Goal: Navigation & Orientation: Find specific page/section

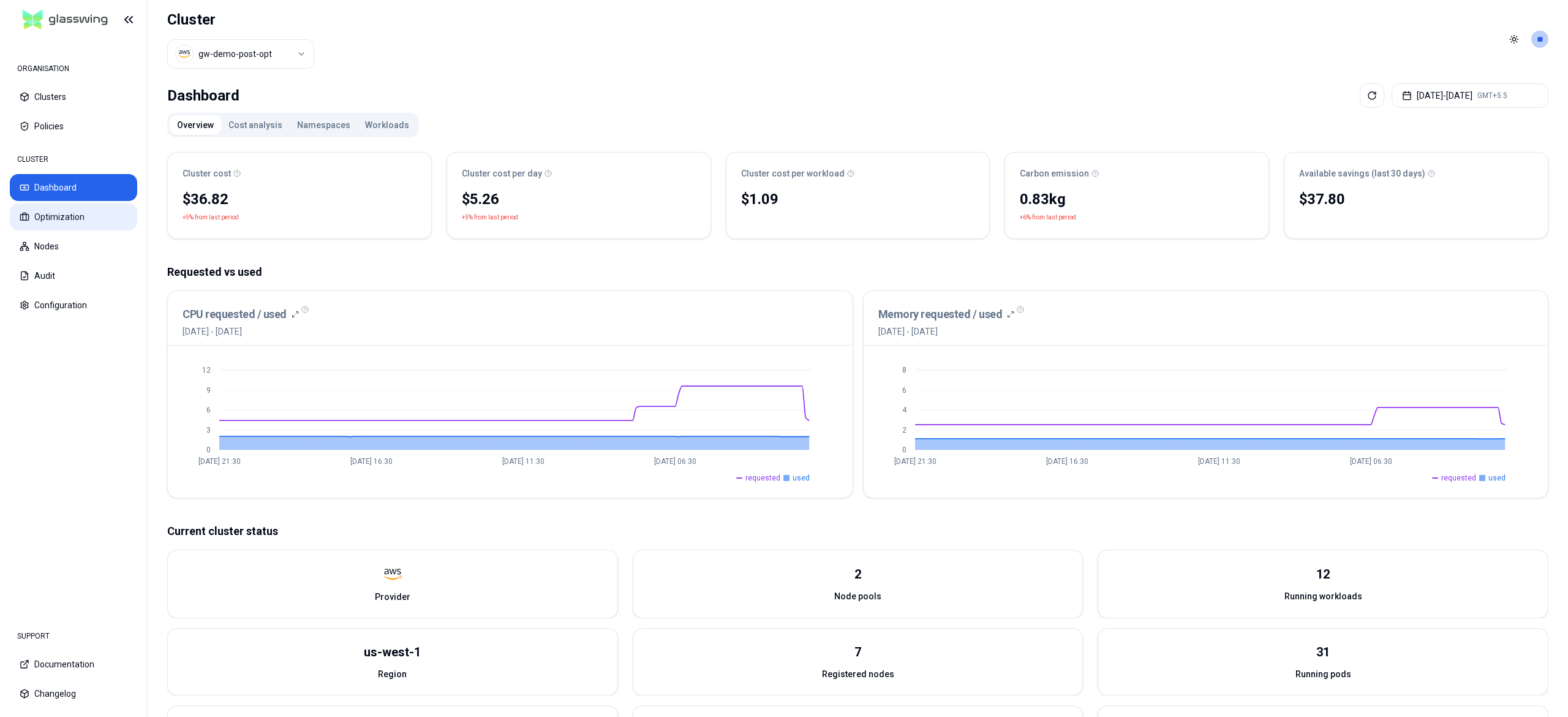
click at [62, 213] on button "Optimization" at bounding box center [74, 217] width 127 height 27
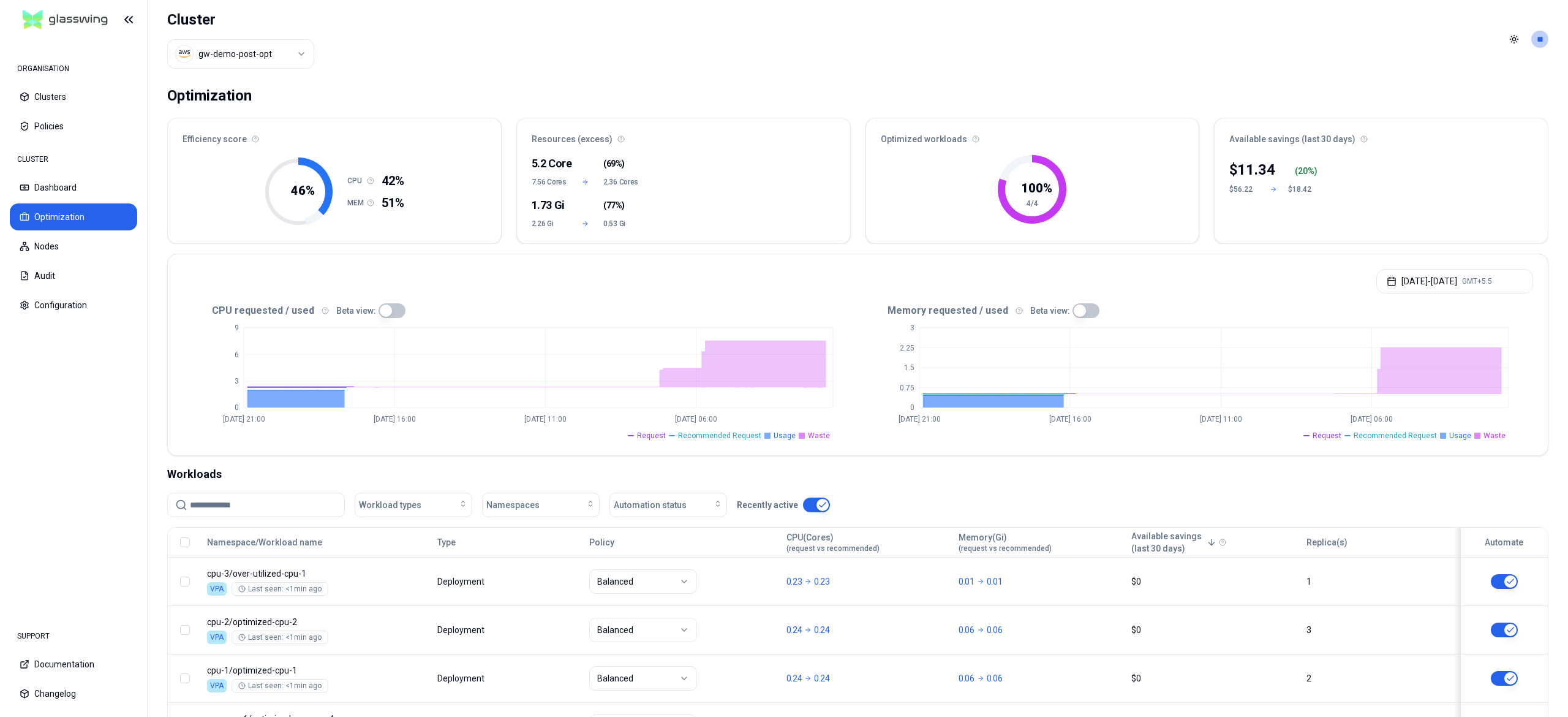
scroll to position [110, 0]
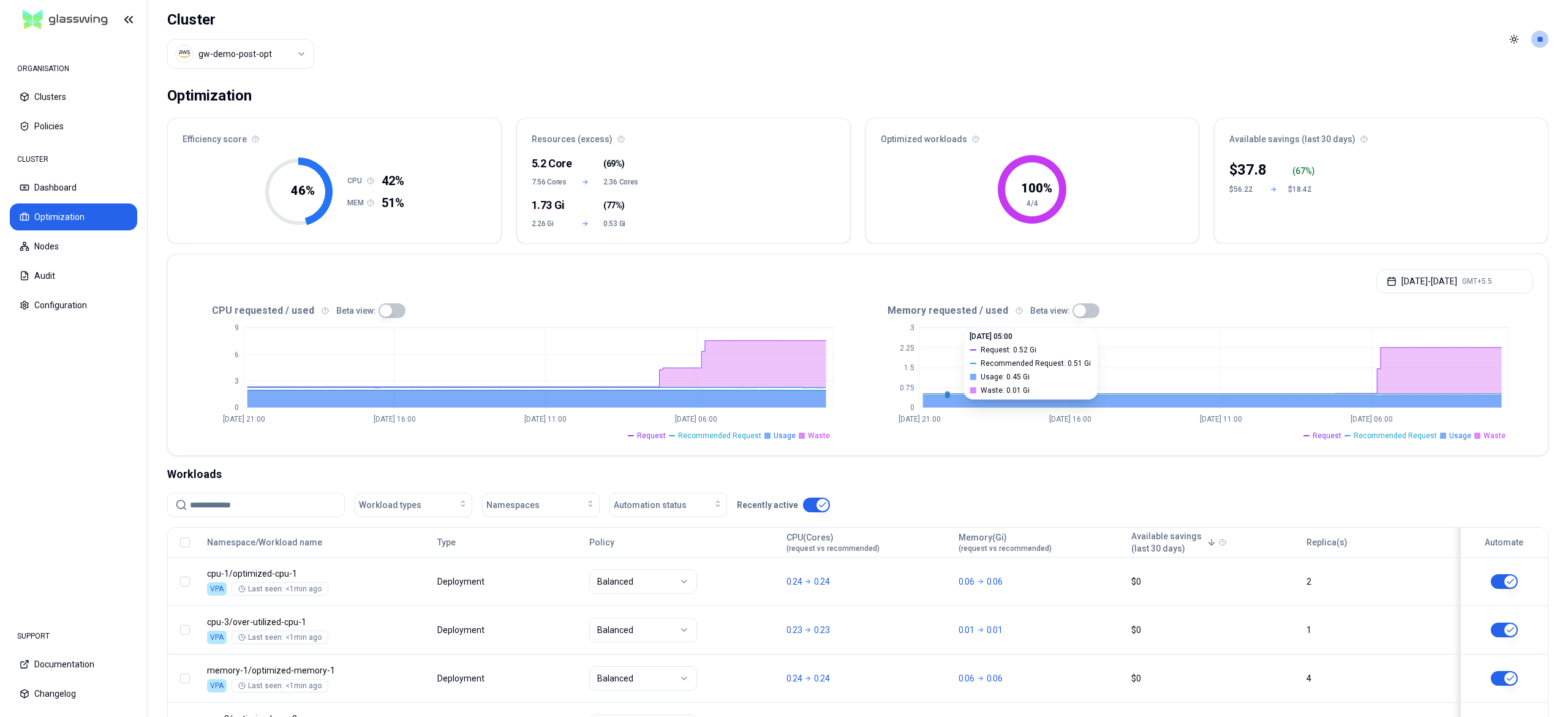
scroll to position [110, 0]
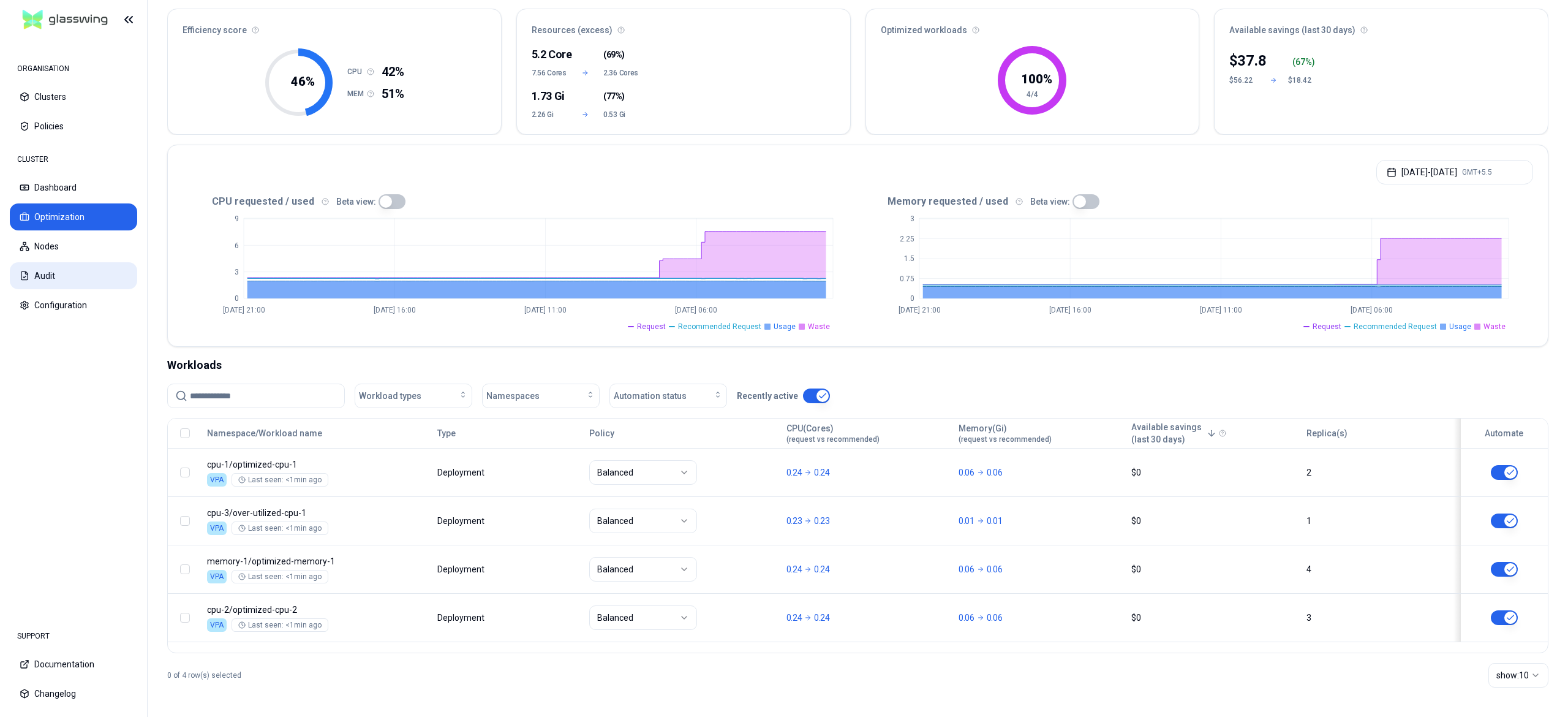
click at [61, 267] on button "Audit" at bounding box center [74, 276] width 127 height 27
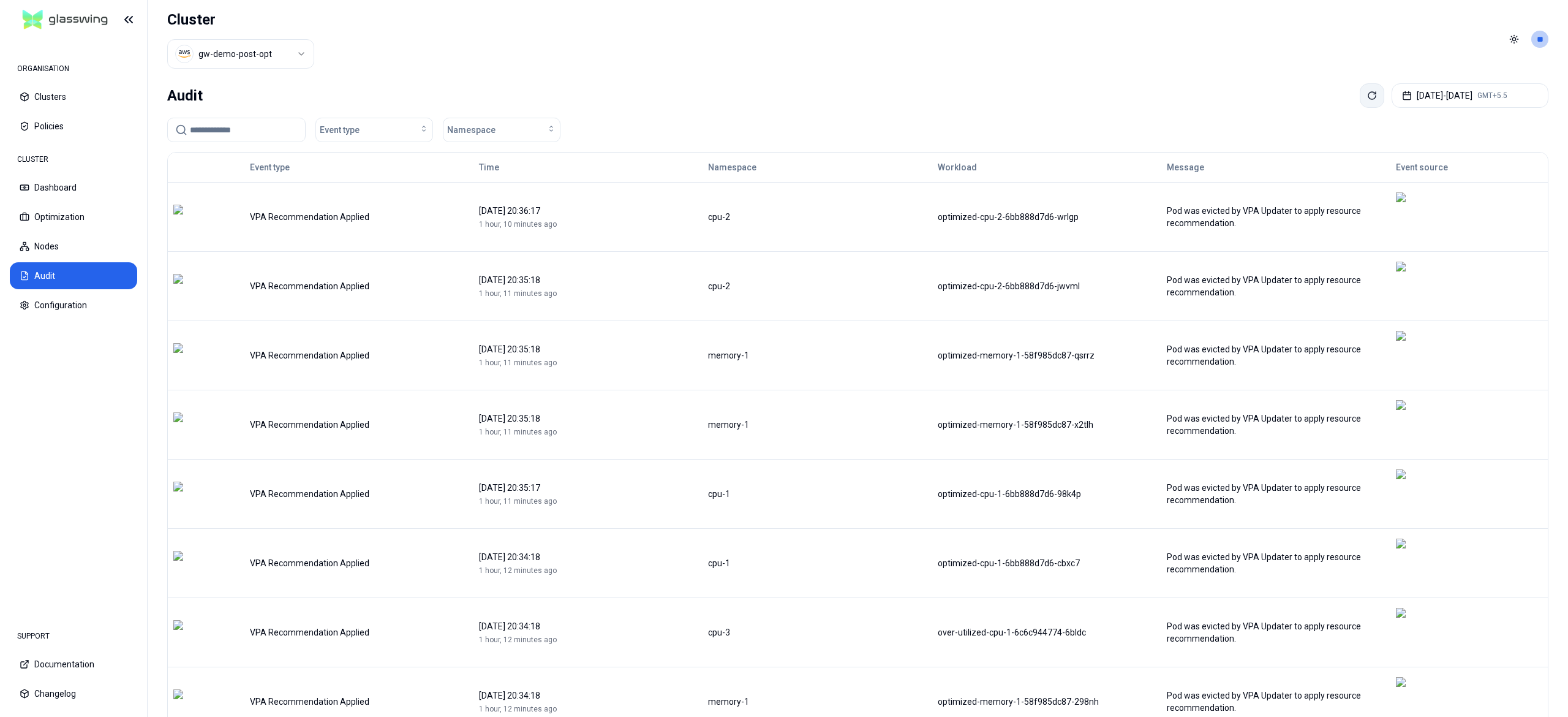
click at [1360, 87] on button at bounding box center [1372, 95] width 25 height 25
click at [65, 183] on button "Dashboard" at bounding box center [74, 187] width 127 height 27
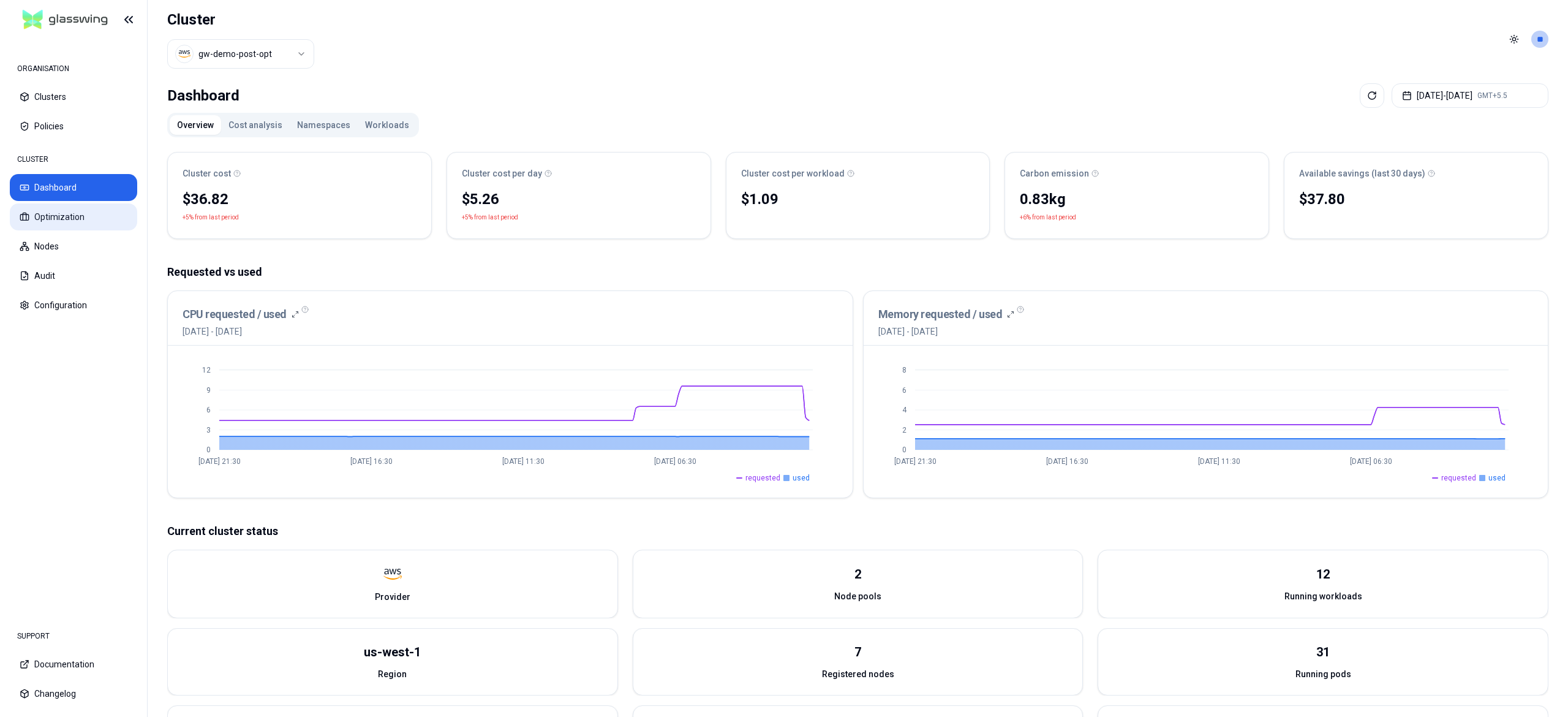
click at [109, 218] on button "Optimization" at bounding box center [74, 217] width 127 height 27
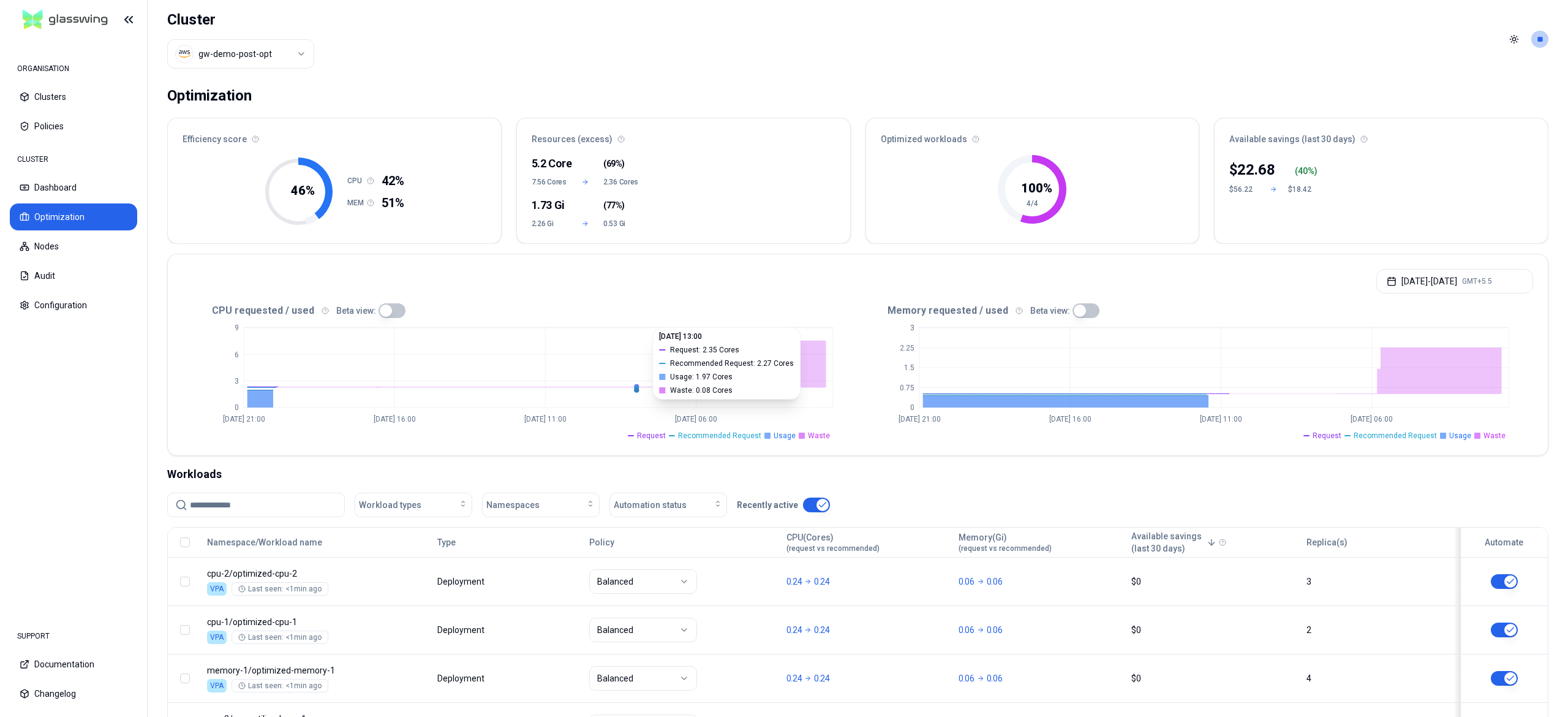
scroll to position [110, 0]
